Goal: Find specific page/section: Find specific page/section

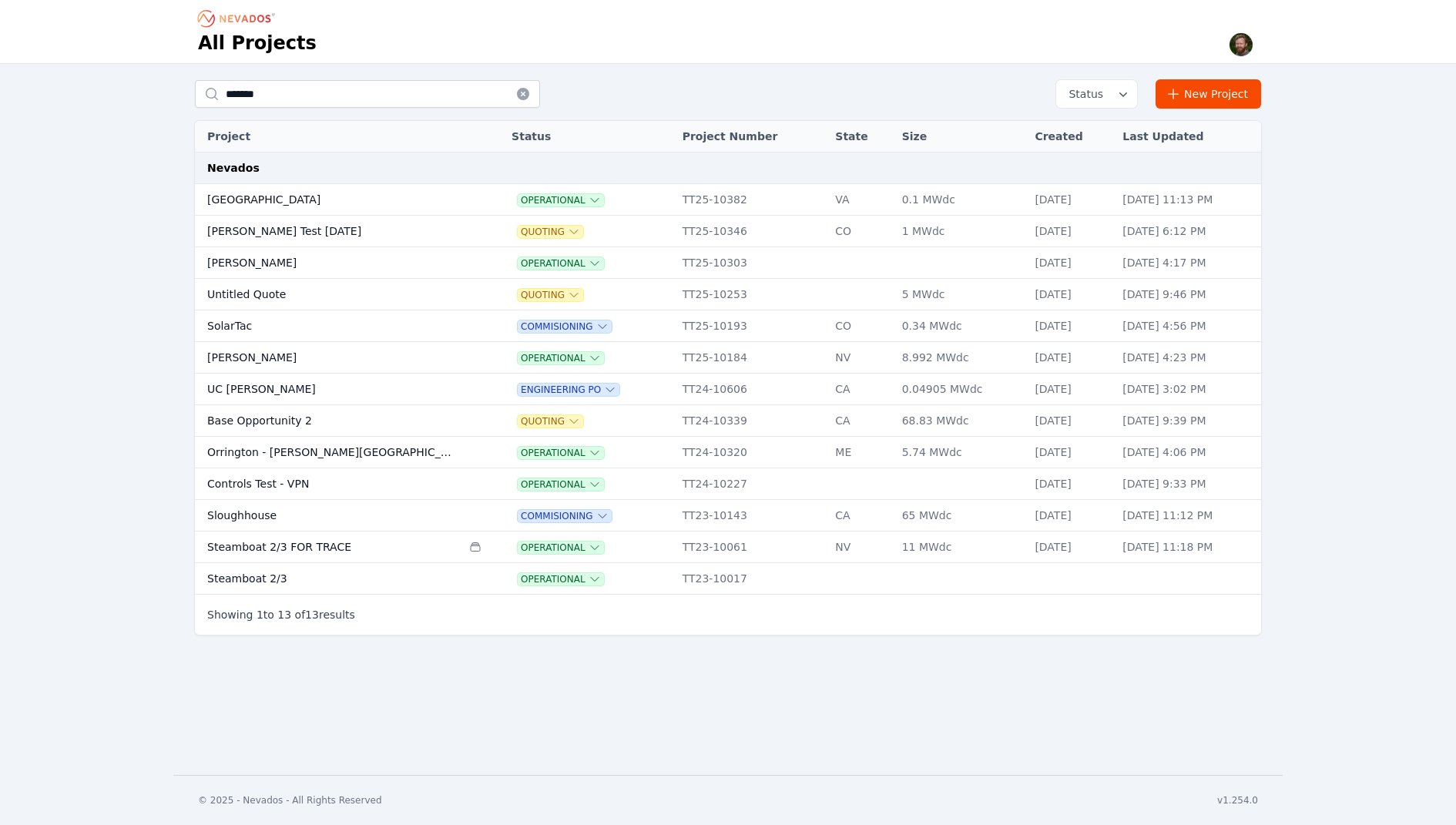
click at [280, 266] on td "[PERSON_NAME]" at bounding box center [328, 263] width 267 height 32
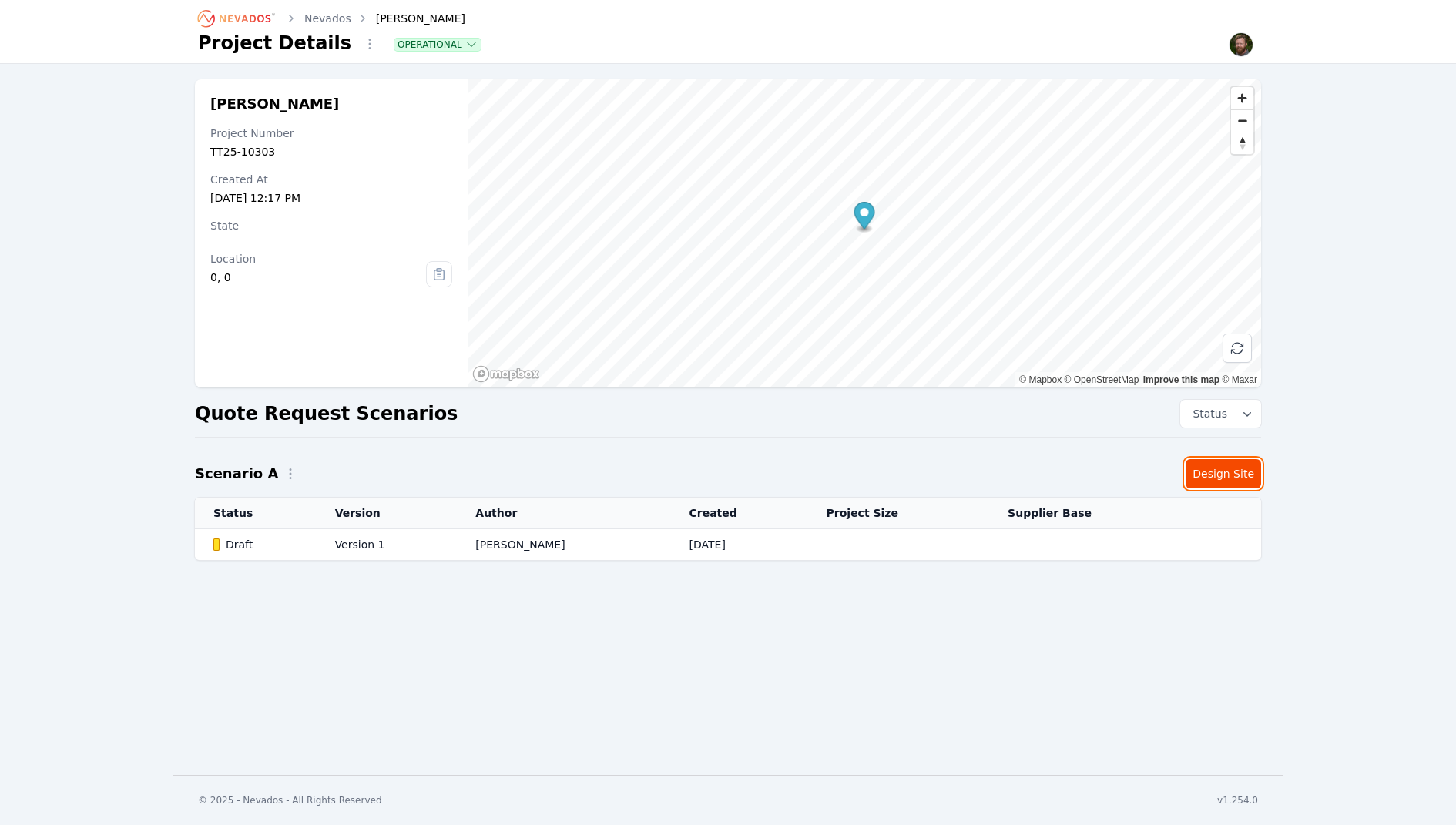
click at [1226, 466] on link "Design Site" at bounding box center [1223, 473] width 75 height 29
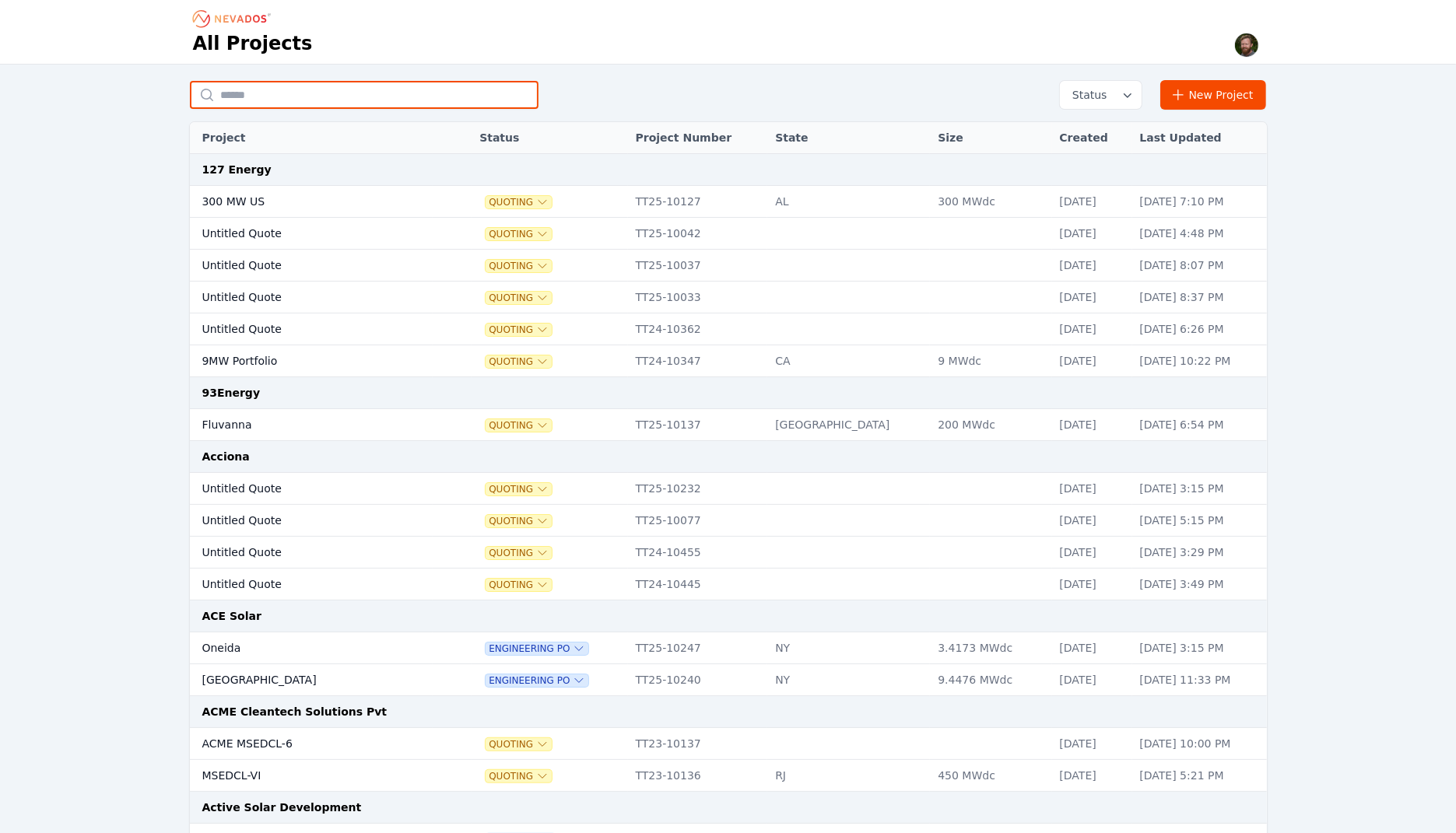
click at [210, 96] on input "text" at bounding box center [364, 95] width 348 height 28
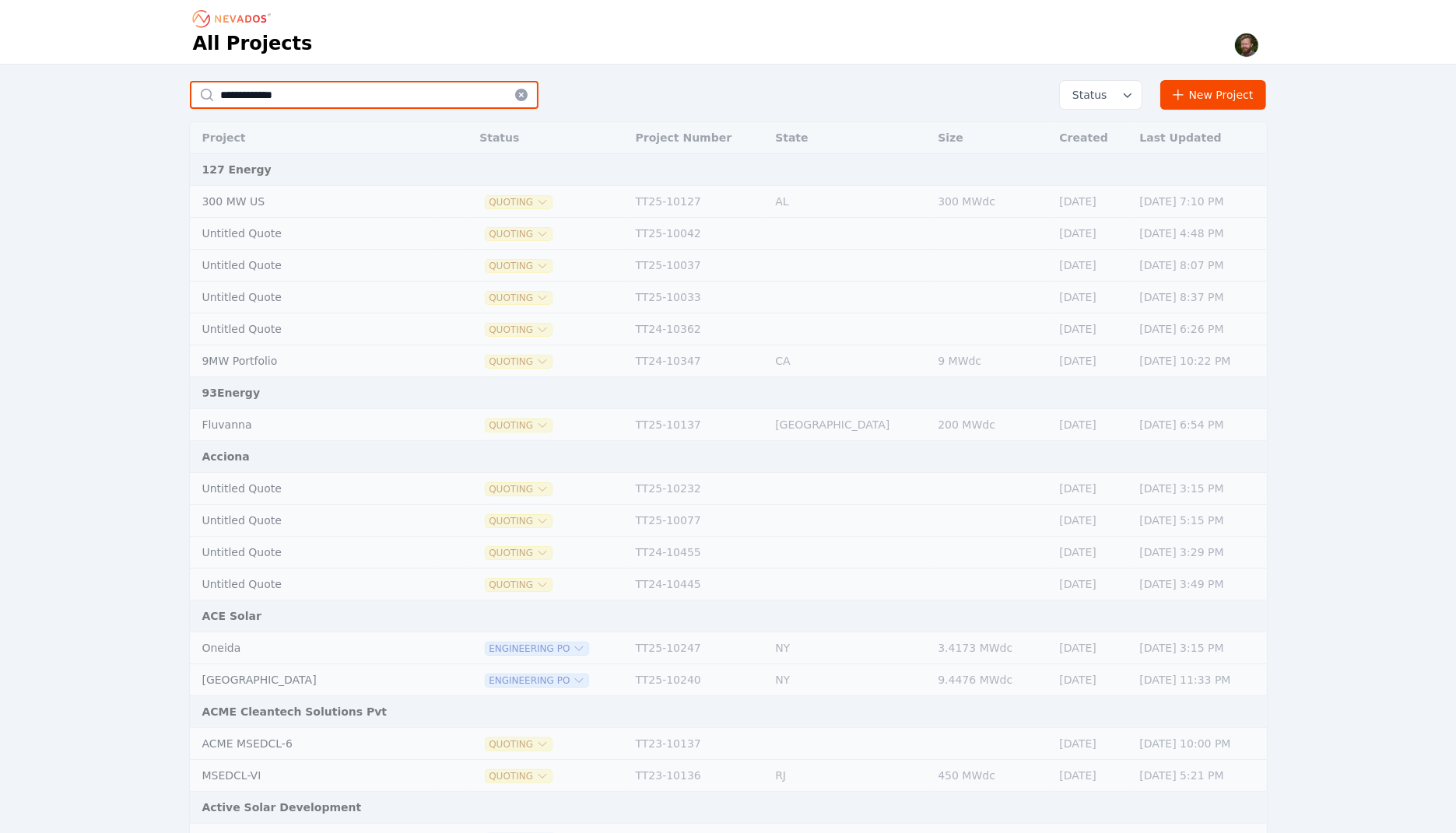
type input "*******"
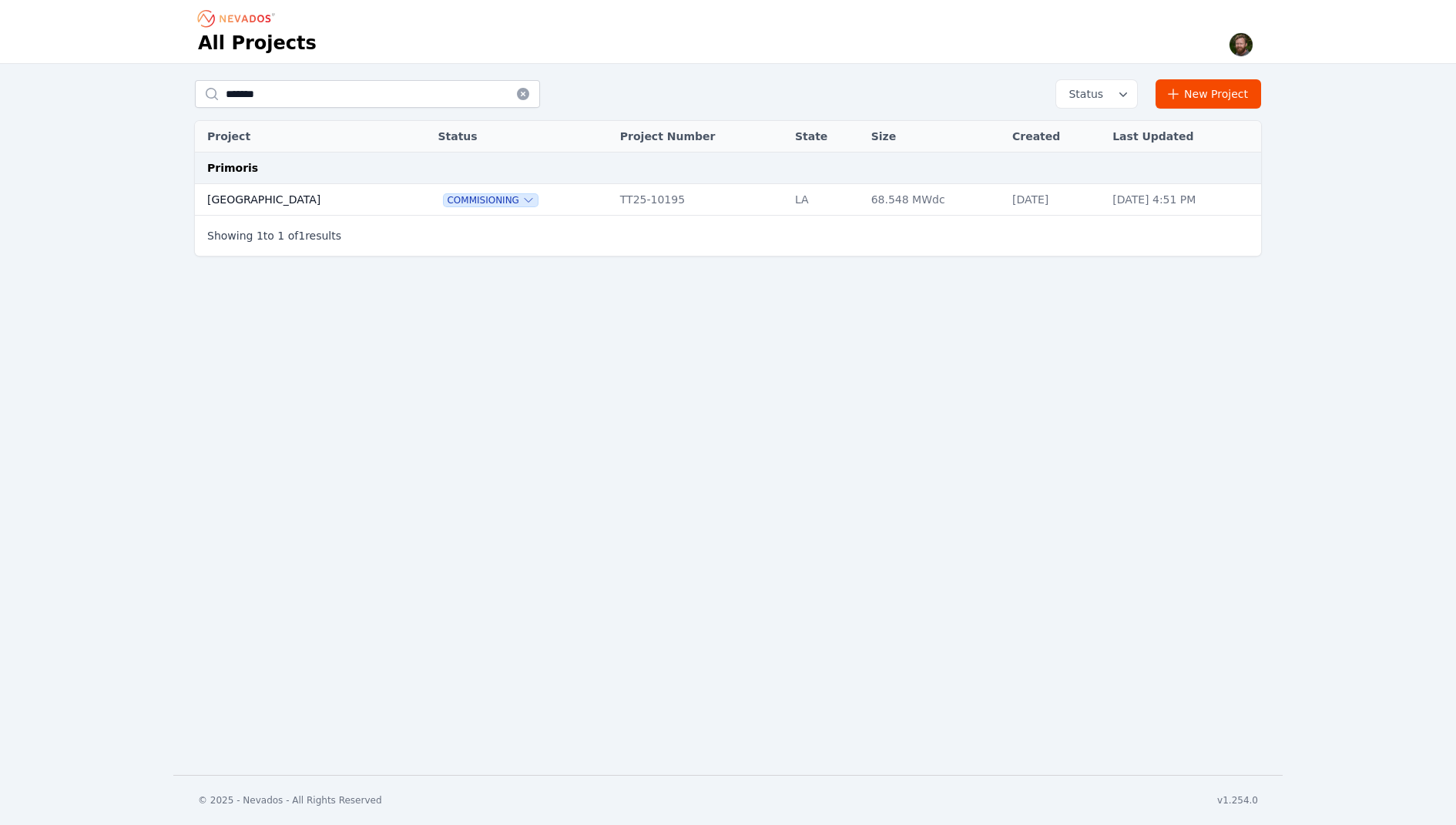
click at [241, 200] on td "Sunlight Road" at bounding box center [300, 200] width 212 height 32
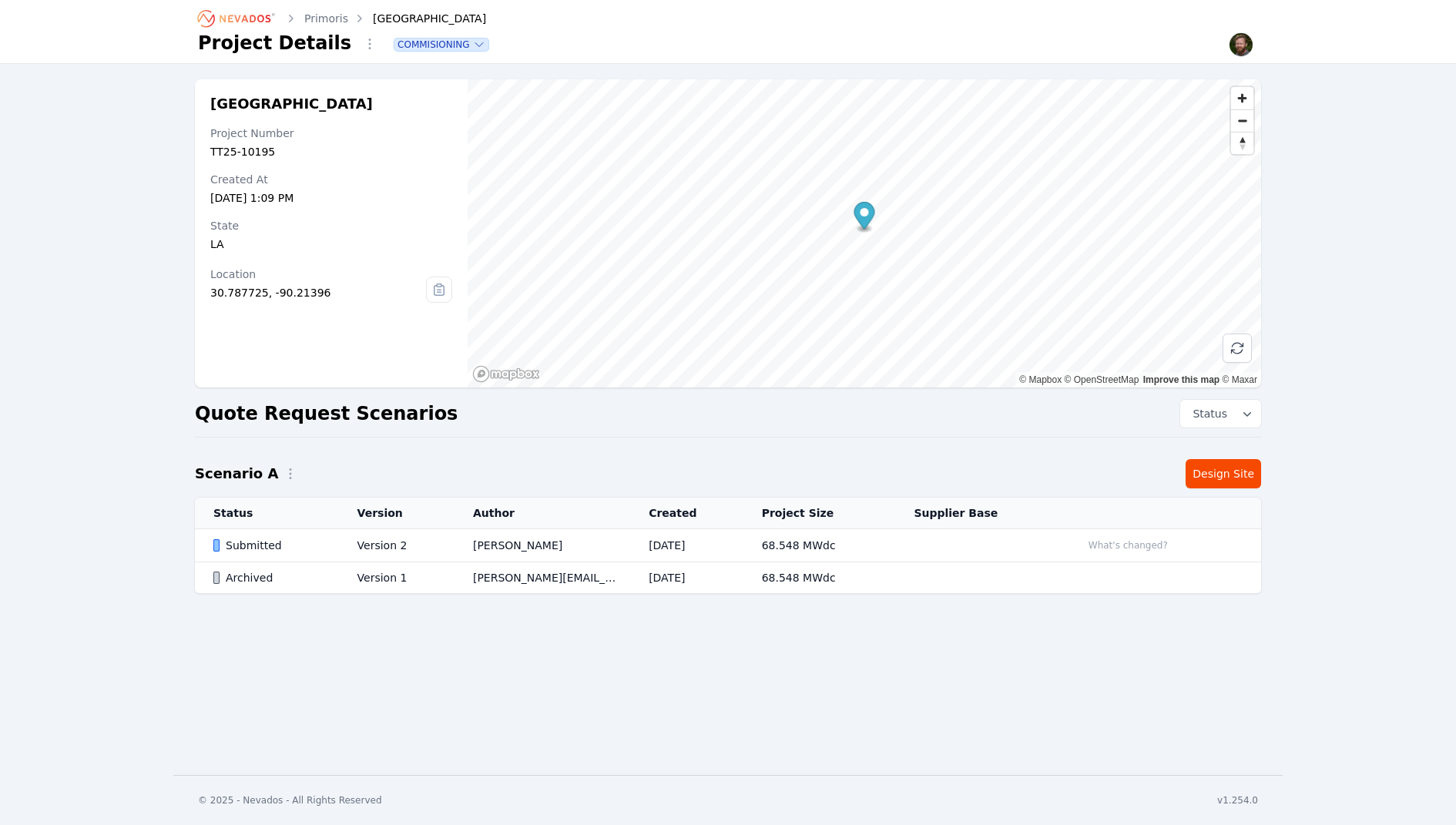
click at [1213, 473] on link "Design Site" at bounding box center [1223, 473] width 75 height 29
